Goal: Task Accomplishment & Management: Complete application form

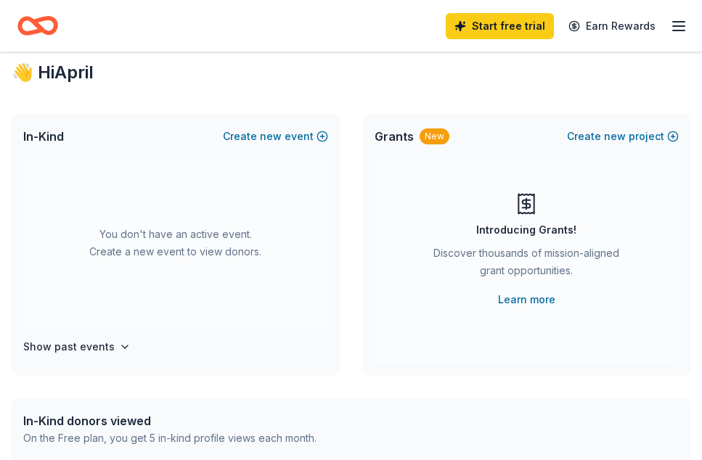
scroll to position [15, 0]
click at [523, 304] on link "Learn more" at bounding box center [526, 299] width 57 height 17
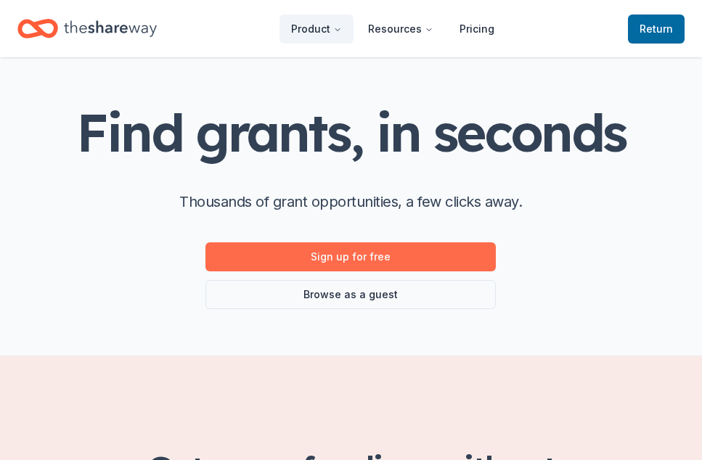
click at [377, 256] on link "Sign up for free" at bounding box center [351, 257] width 291 height 29
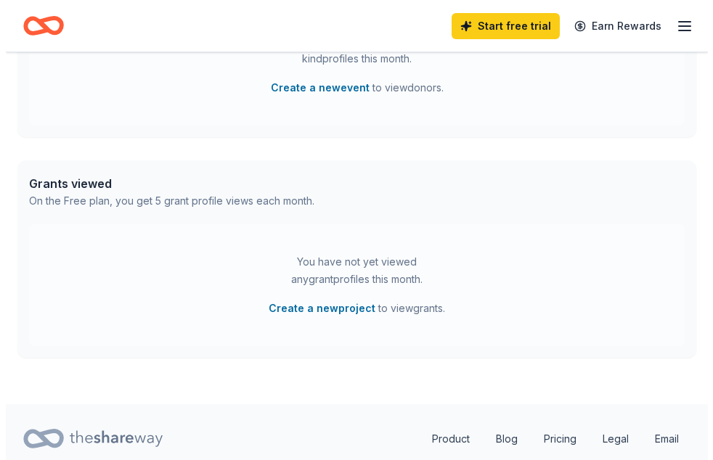
scroll to position [521, 0]
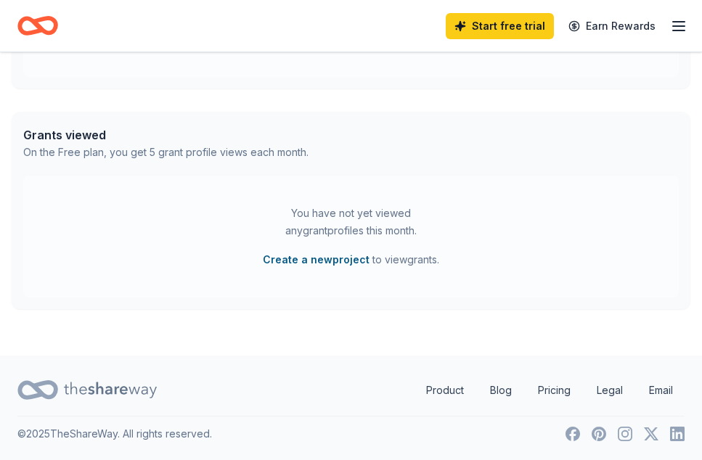
click at [343, 256] on button "Create a new project" at bounding box center [316, 259] width 107 height 17
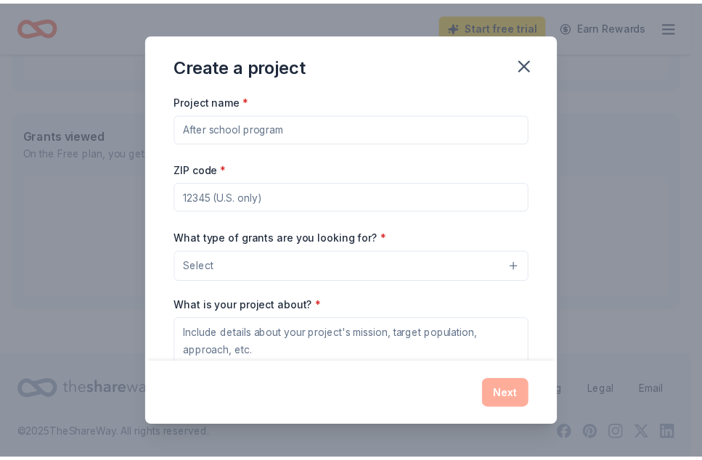
scroll to position [1, 0]
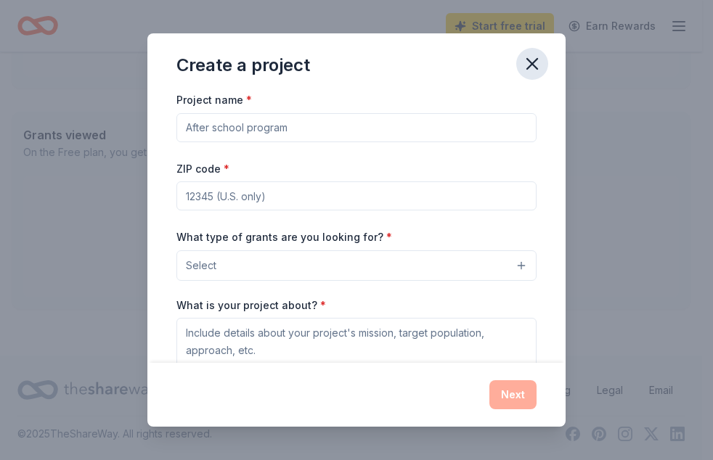
click at [541, 61] on icon "button" at bounding box center [532, 64] width 20 height 20
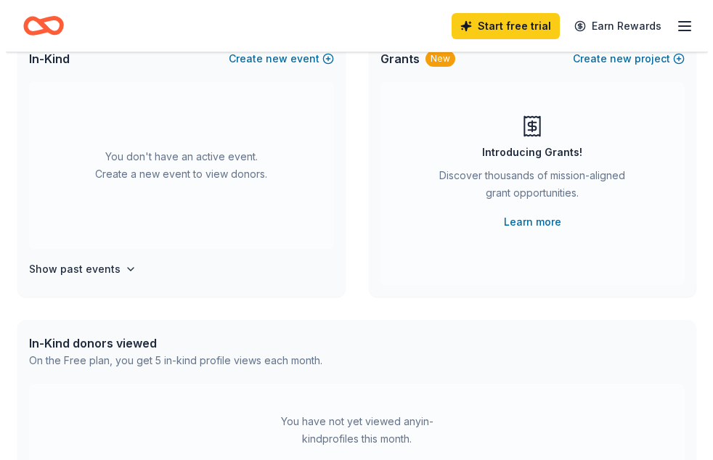
scroll to position [0, 0]
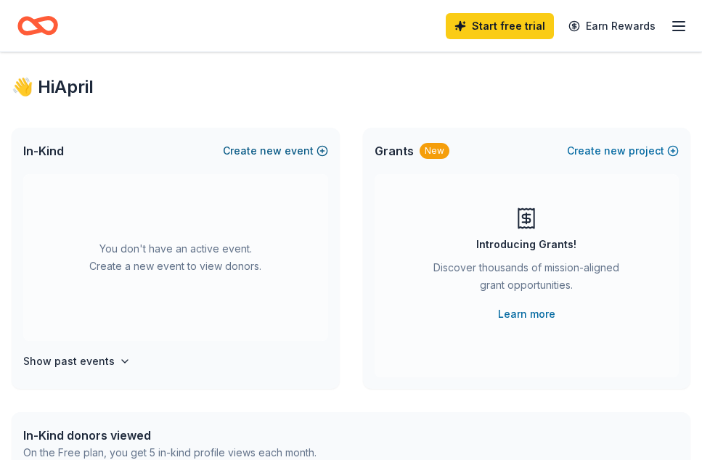
click at [282, 147] on span "new" at bounding box center [271, 150] width 22 height 17
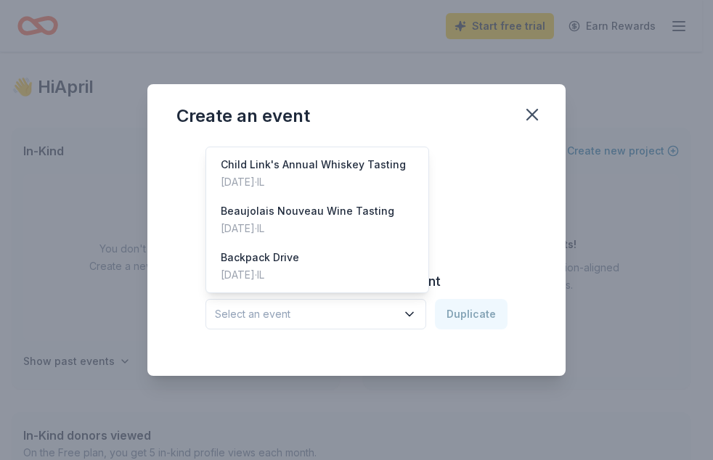
click at [385, 327] on button "Select an event" at bounding box center [316, 314] width 221 height 31
click at [325, 232] on div "[DATE] · IL" at bounding box center [308, 228] width 174 height 17
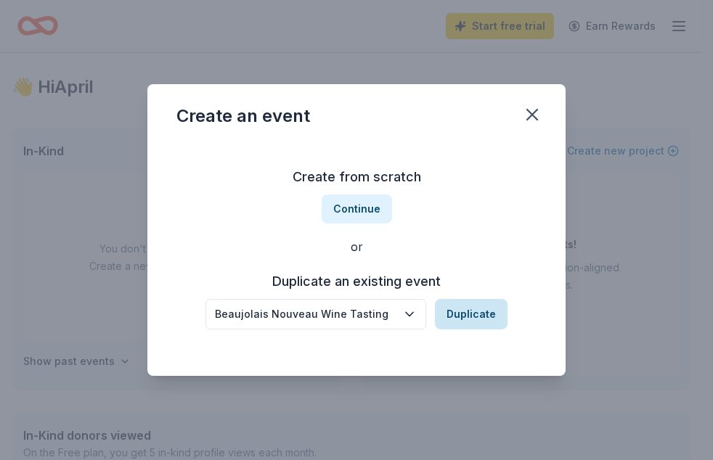
click at [477, 317] on button "Duplicate" at bounding box center [471, 314] width 73 height 31
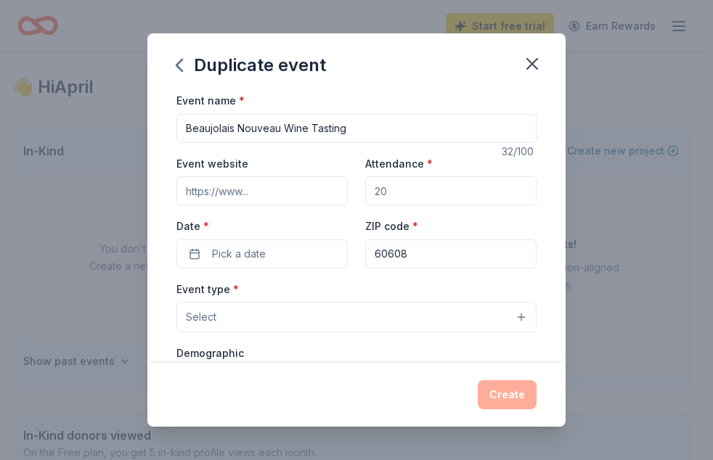
drag, startPoint x: 385, startPoint y: 120, endPoint x: 159, endPoint y: 147, distance: 227.6
click at [159, 147] on div "Event name * Beaujolais Nouveau Wine Tasting 32 /100 Event website Attendance *…" at bounding box center [356, 228] width 418 height 272
type input "La Grange Wine Walk"
click at [404, 193] on input "Attendance *" at bounding box center [450, 190] width 171 height 29
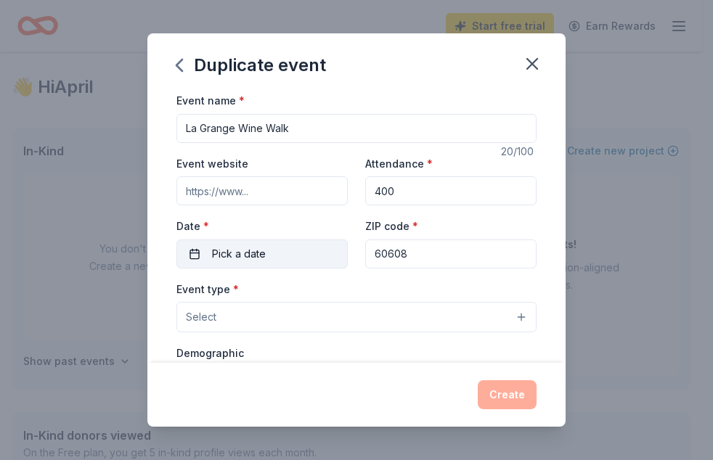
type input "400"
click at [297, 248] on button "Pick a date" at bounding box center [261, 254] width 171 height 29
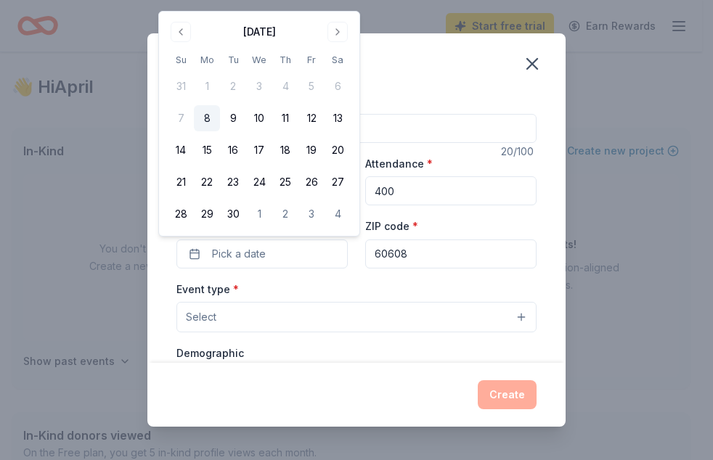
click at [340, 47] on div "[DATE] Su Mo Tu We Th Fr Sa 31 1 2 3 4 5 6 7 8 9 10 11 12 13 14 15 16 17 18 19 …" at bounding box center [259, 123] width 183 height 207
click at [333, 31] on button "Go to next month" at bounding box center [338, 32] width 20 height 20
click at [333, 33] on button "Go to next month" at bounding box center [338, 32] width 20 height 20
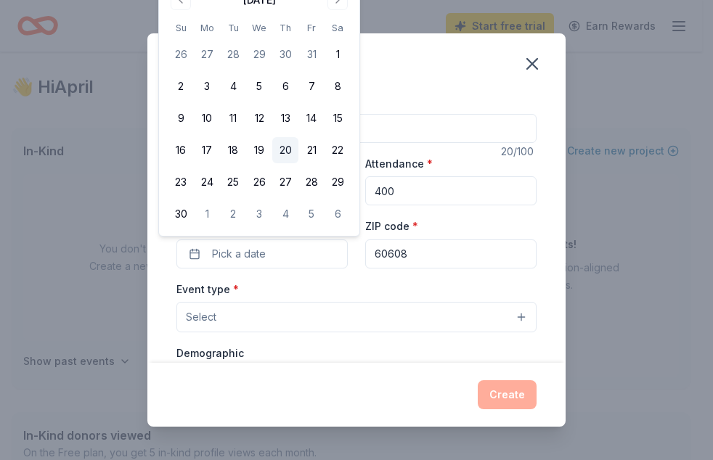
click at [291, 148] on button "20" at bounding box center [285, 150] width 26 height 26
click at [443, 260] on input "60608" at bounding box center [450, 254] width 171 height 29
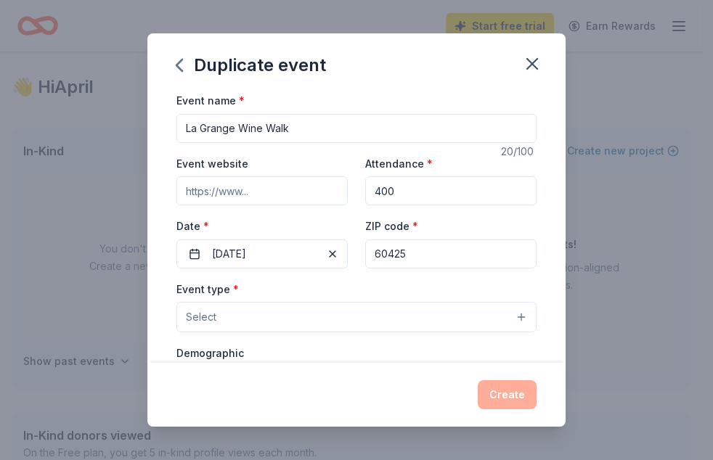
type input "60425"
click at [418, 314] on button "Select" at bounding box center [356, 317] width 360 height 31
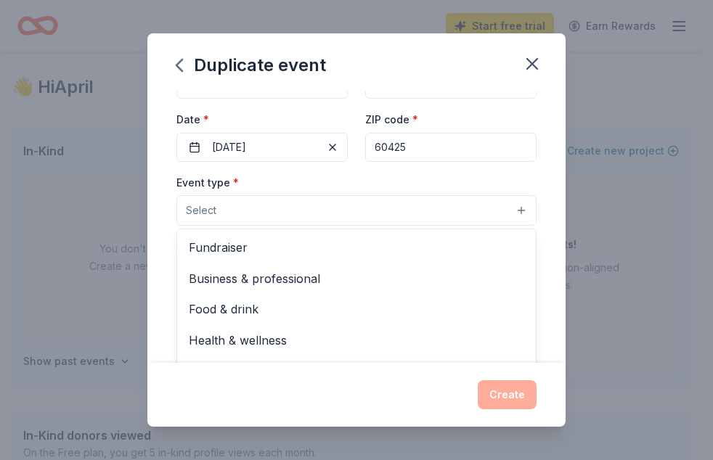
scroll to position [109, 0]
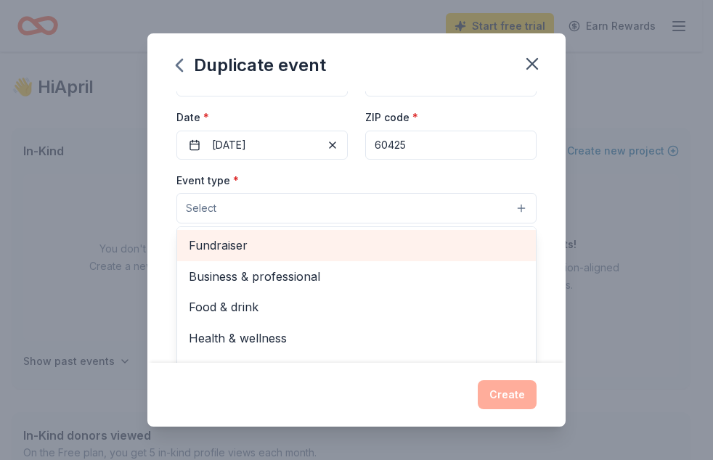
click at [348, 252] on span "Fundraiser" at bounding box center [357, 245] width 336 height 19
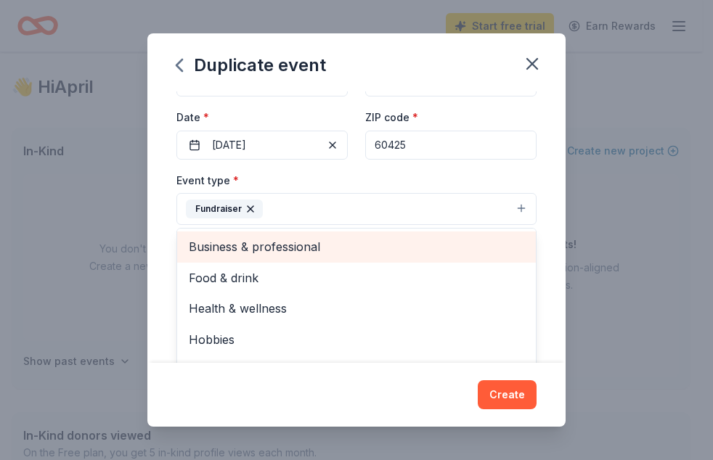
scroll to position [17, 0]
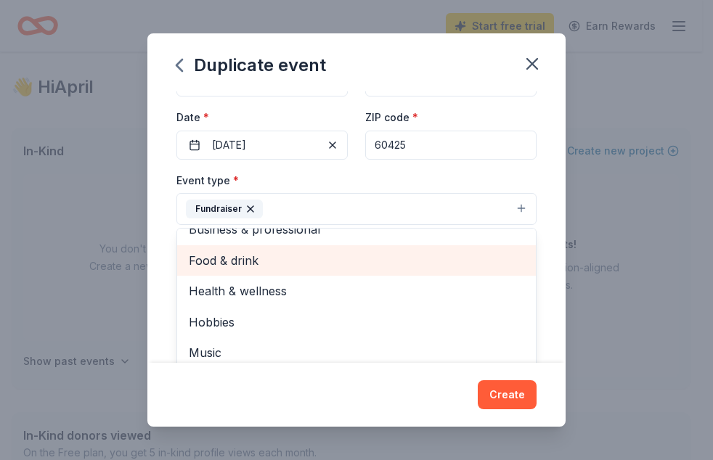
click at [442, 267] on span "Food & drink" at bounding box center [357, 260] width 336 height 19
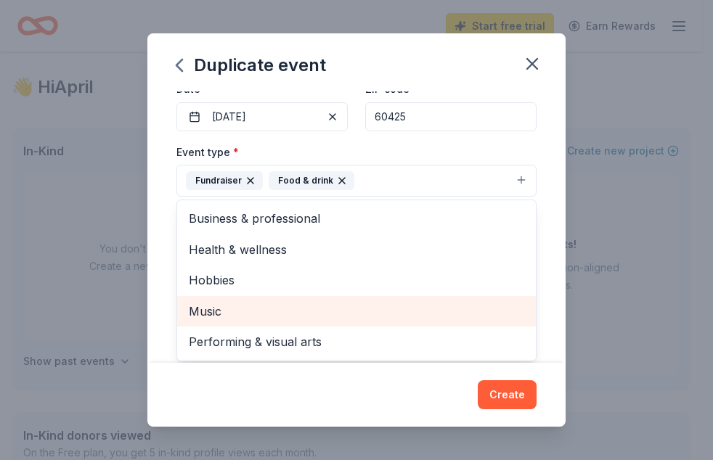
scroll to position [169, 0]
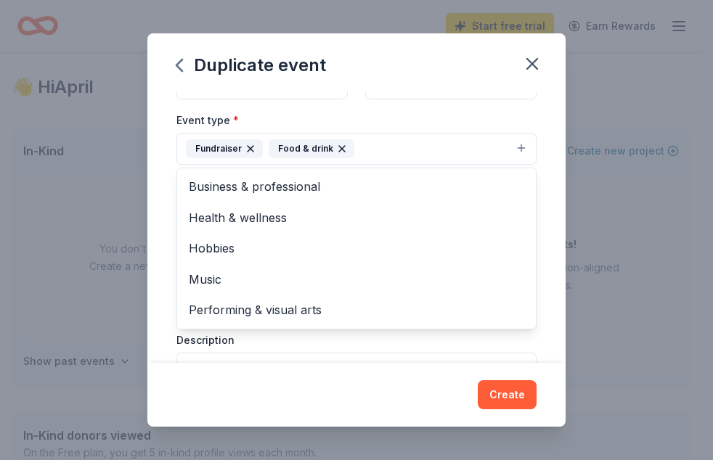
click at [546, 268] on div "Event name * [GEOGRAPHIC_DATA] 20 /100 Event website Attendance * 400 Date * [D…" at bounding box center [356, 228] width 418 height 272
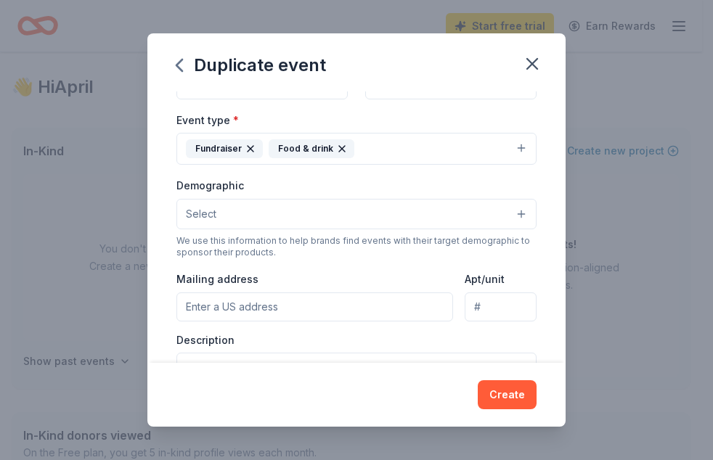
click at [313, 211] on button "Select" at bounding box center [356, 214] width 360 height 31
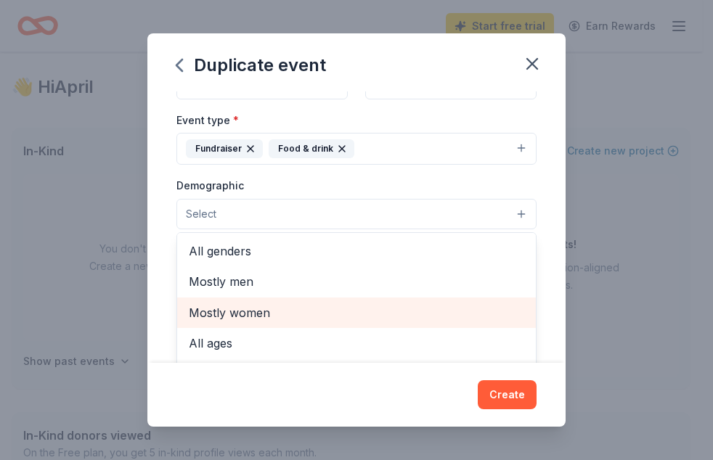
click at [292, 315] on span "Mostly women" at bounding box center [357, 313] width 336 height 19
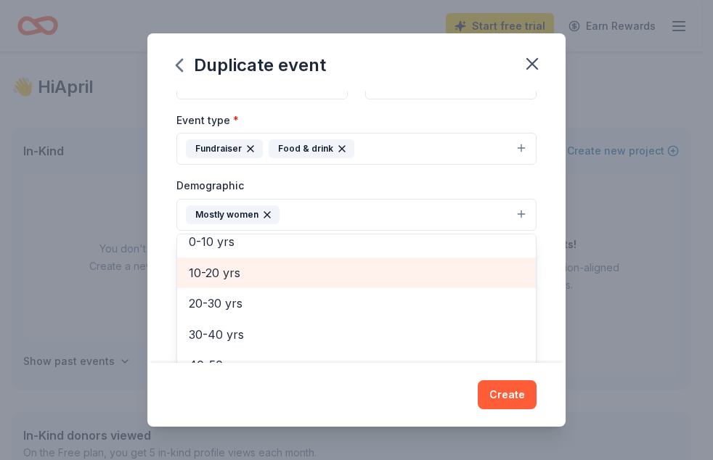
scroll to position [105, 0]
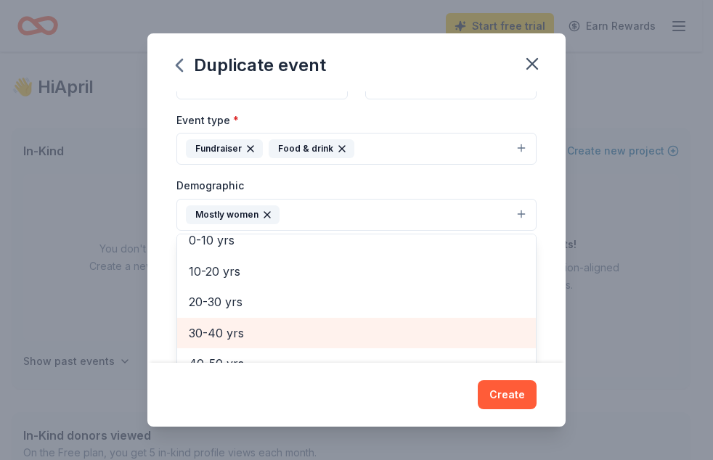
click at [338, 331] on span "30-40 yrs" at bounding box center [357, 333] width 336 height 19
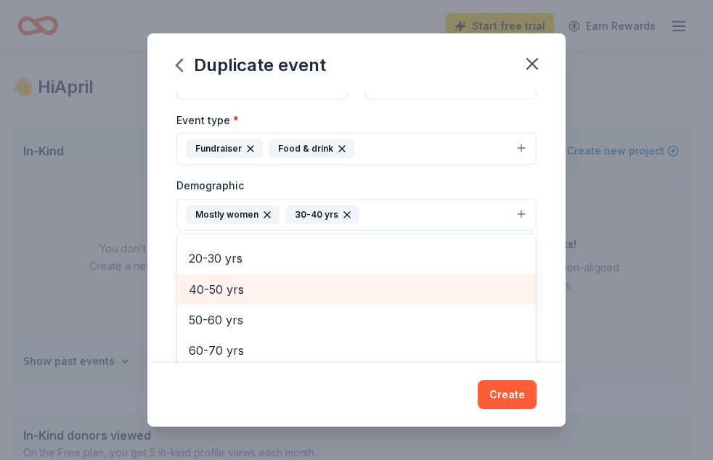
scroll to position [149, 0]
click at [320, 301] on div "40-50 yrs" at bounding box center [356, 289] width 359 height 31
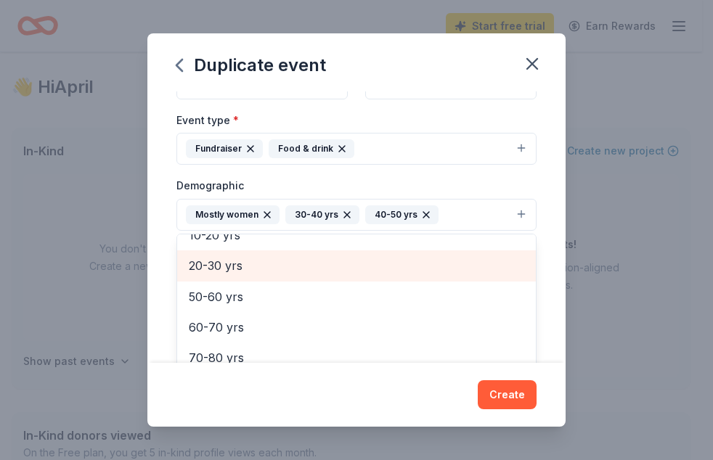
click at [295, 270] on span "20-30 yrs" at bounding box center [357, 265] width 336 height 19
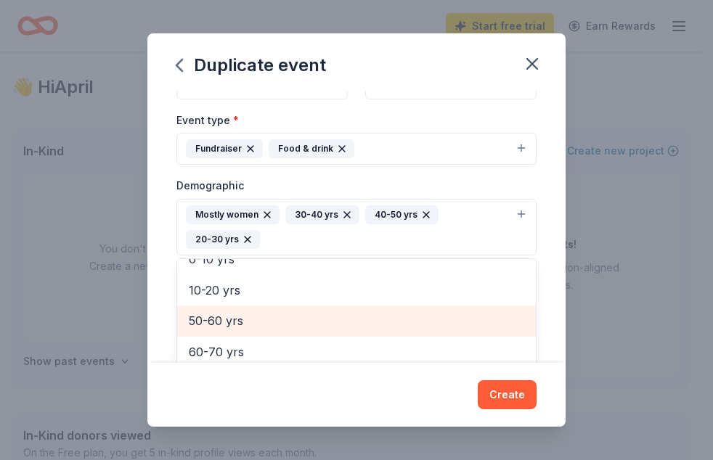
click at [280, 313] on span "50-60 yrs" at bounding box center [357, 321] width 336 height 19
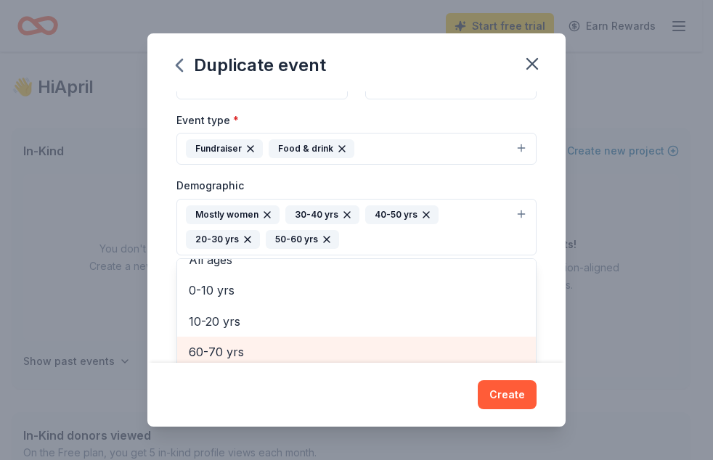
scroll to position [174, 0]
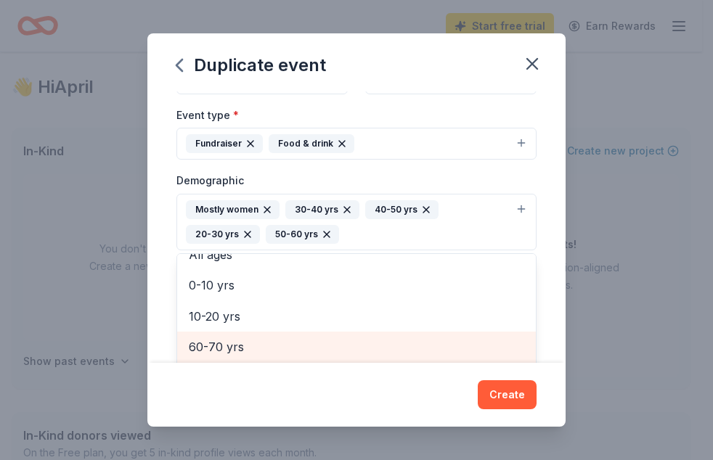
click at [280, 338] on div "60-70 yrs" at bounding box center [356, 347] width 359 height 31
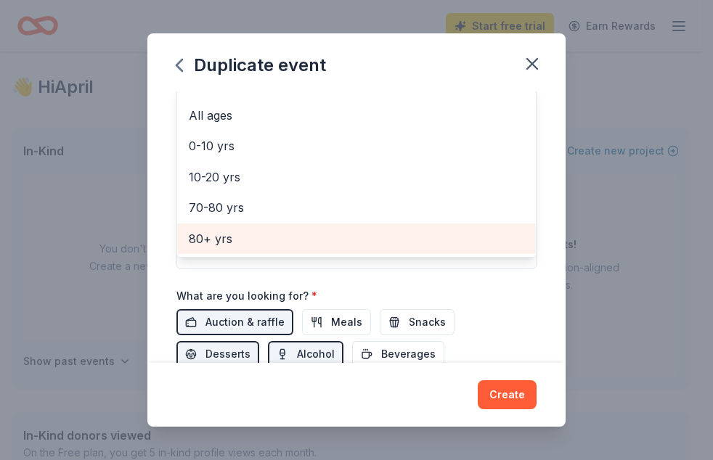
scroll to position [345, 0]
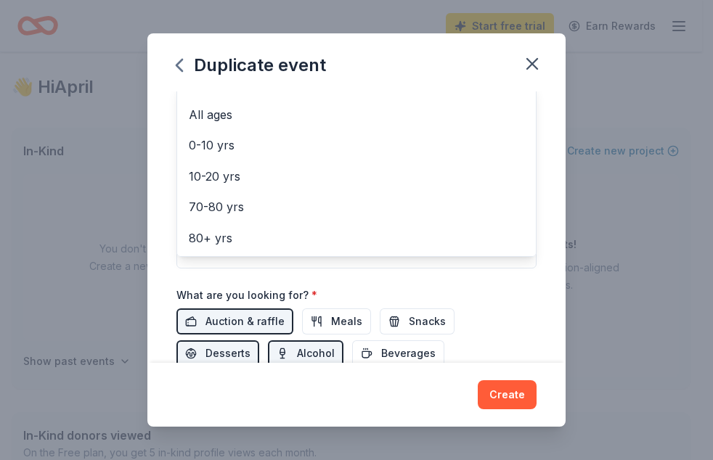
click at [527, 298] on div "Event name * [GEOGRAPHIC_DATA] Walk 20 /100 Event website Attendance * 400 Date…" at bounding box center [356, 228] width 418 height 272
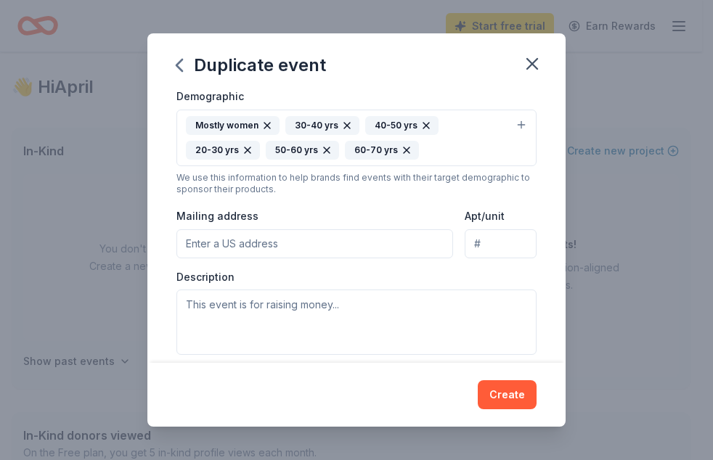
scroll to position [259, 0]
click at [387, 248] on input "Mailing address" at bounding box center [314, 243] width 277 height 29
type input "[STREET_ADDRESS][PERSON_NAME]"
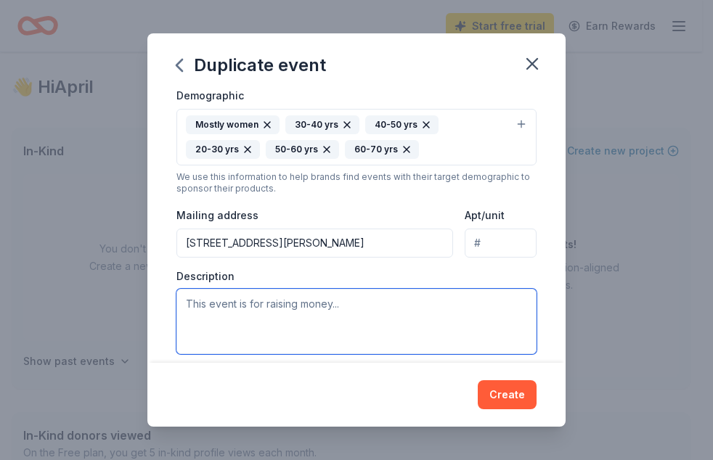
click at [331, 322] on textarea at bounding box center [356, 321] width 360 height 65
click at [260, 296] on textarea at bounding box center [356, 321] width 360 height 65
paste textarea "The La Grange Wine Walk Fundraiser will take place in [GEOGRAPHIC_DATA], [US_ST…"
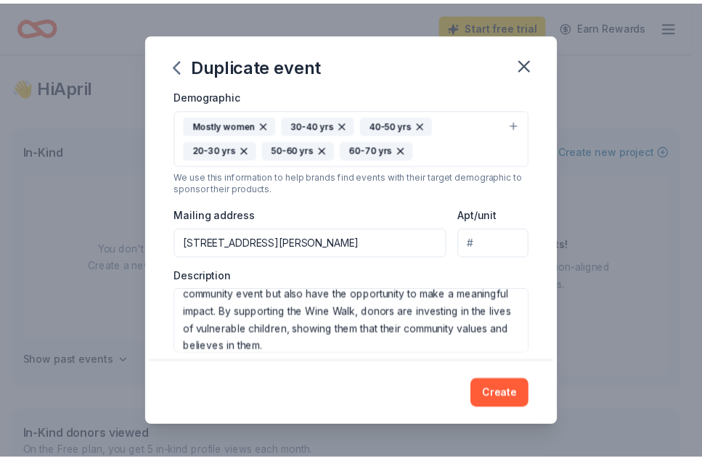
scroll to position [165, 0]
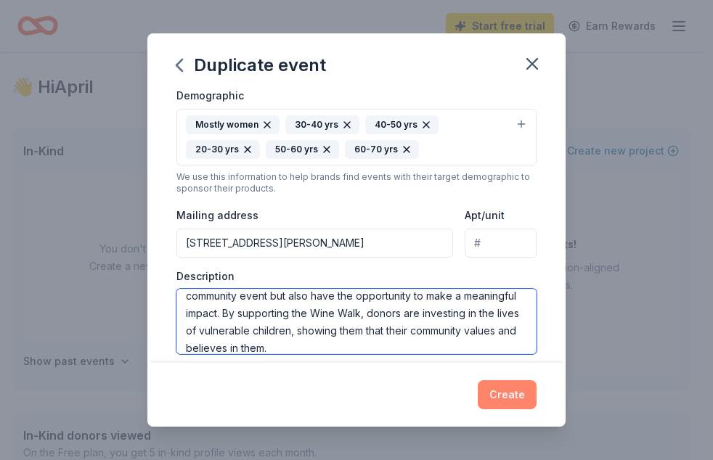
type textarea "The La Grange Wine Walk Fundraiser will take place in [GEOGRAPHIC_DATA], [US_ST…"
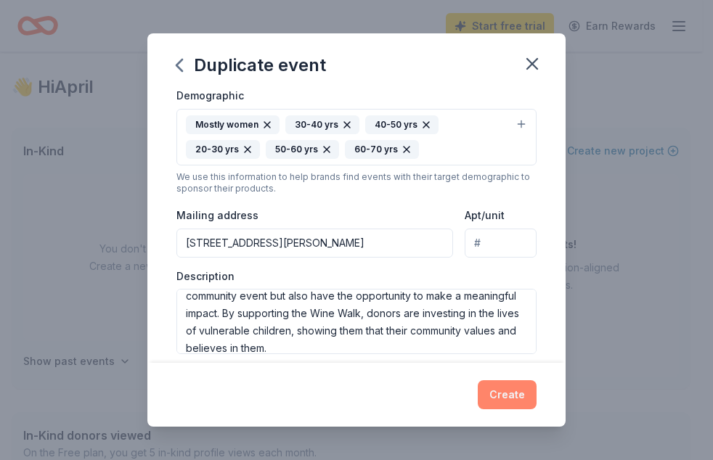
click at [513, 391] on button "Create" at bounding box center [507, 395] width 59 height 29
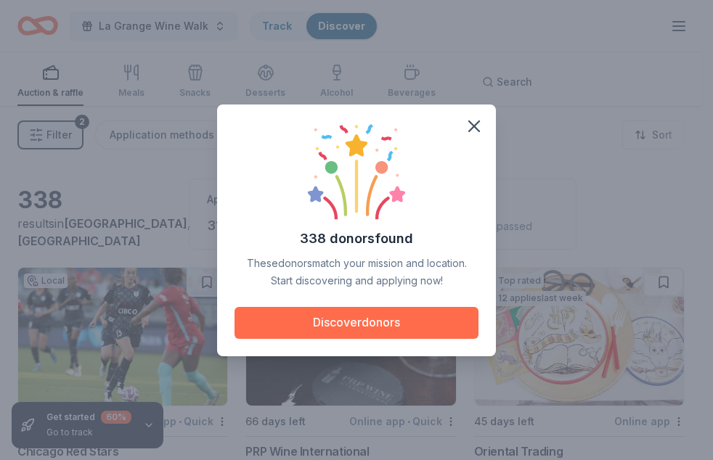
click at [381, 323] on button "Discover donors" at bounding box center [357, 323] width 244 height 32
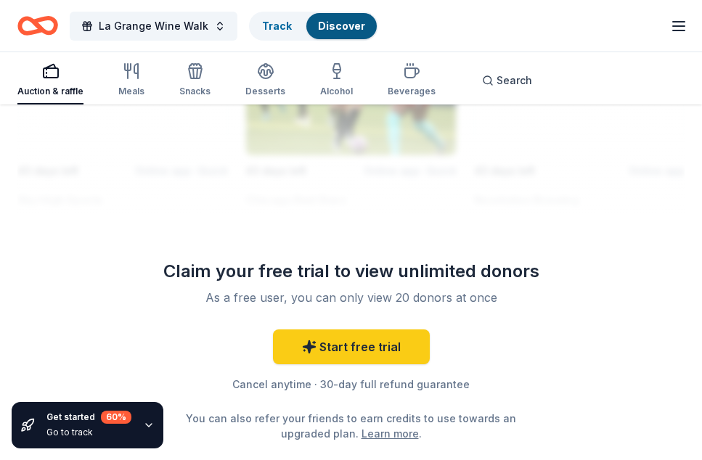
scroll to position [2220, 0]
